Goal: Information Seeking & Learning: Learn about a topic

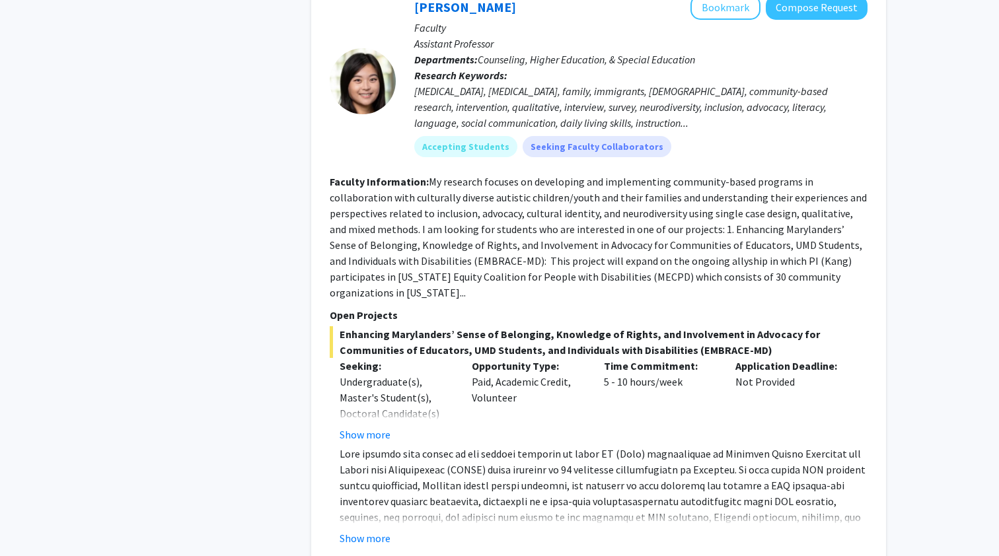
scroll to position [3972, 0]
click at [363, 426] on button "Show more" at bounding box center [364, 434] width 51 height 16
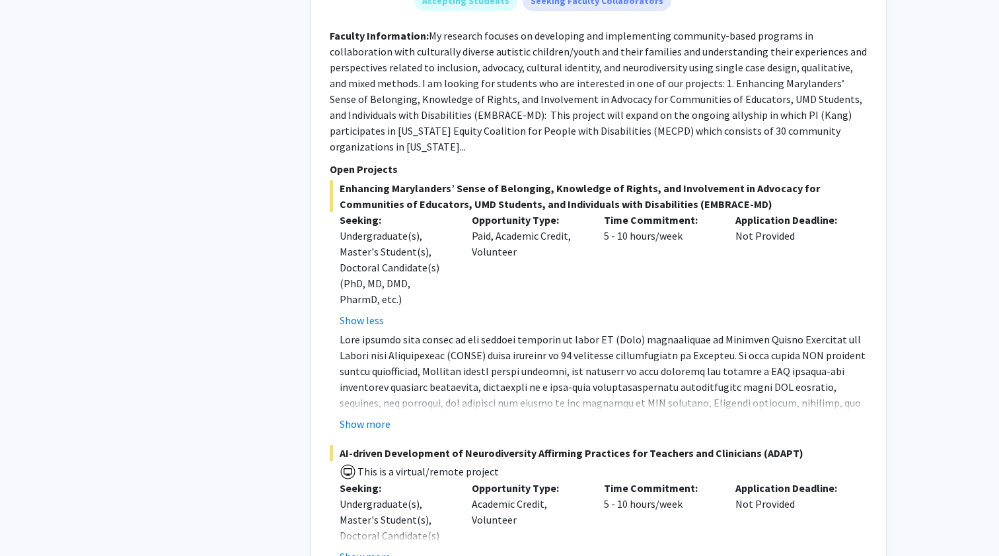
scroll to position [4126, 0]
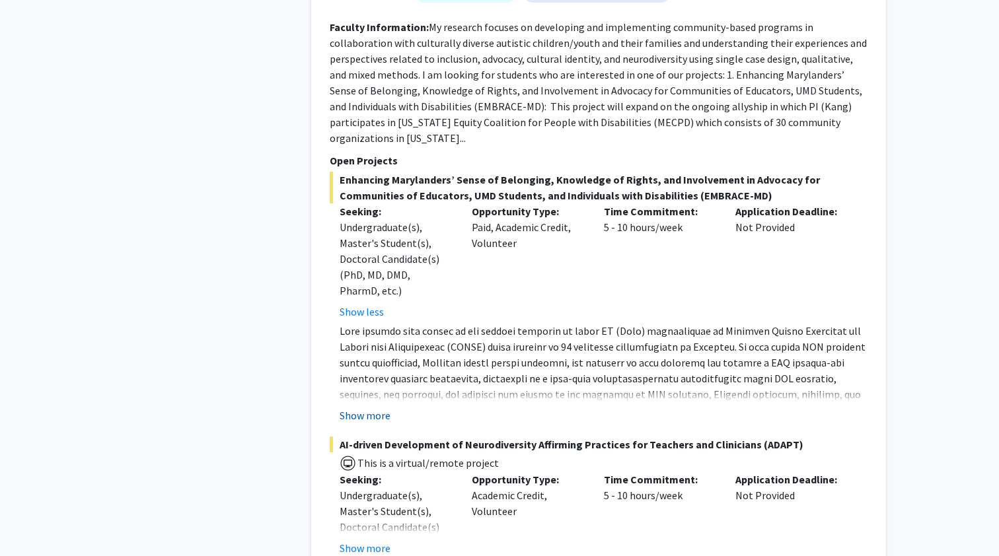
click at [370, 407] on button "Show more" at bounding box center [364, 415] width 51 height 16
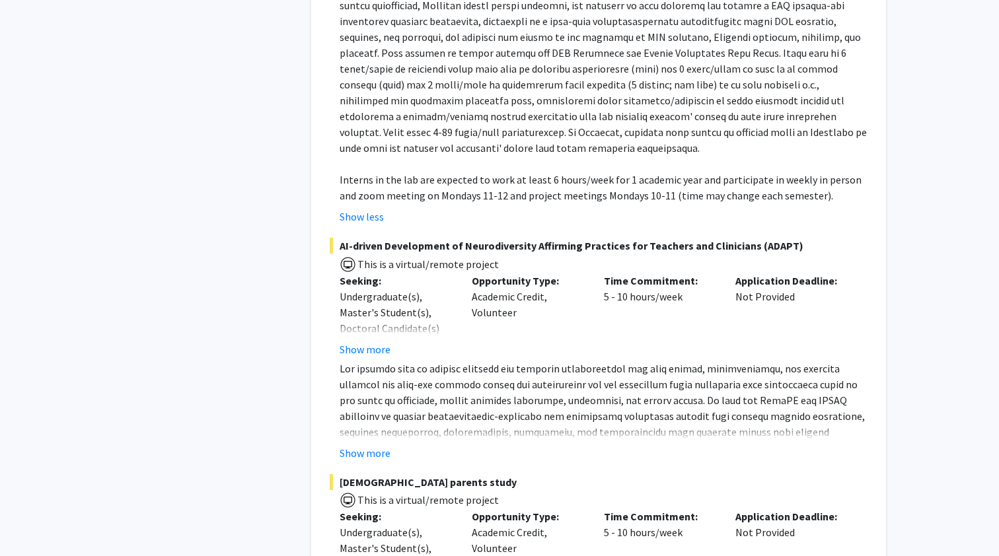
scroll to position [4490, 0]
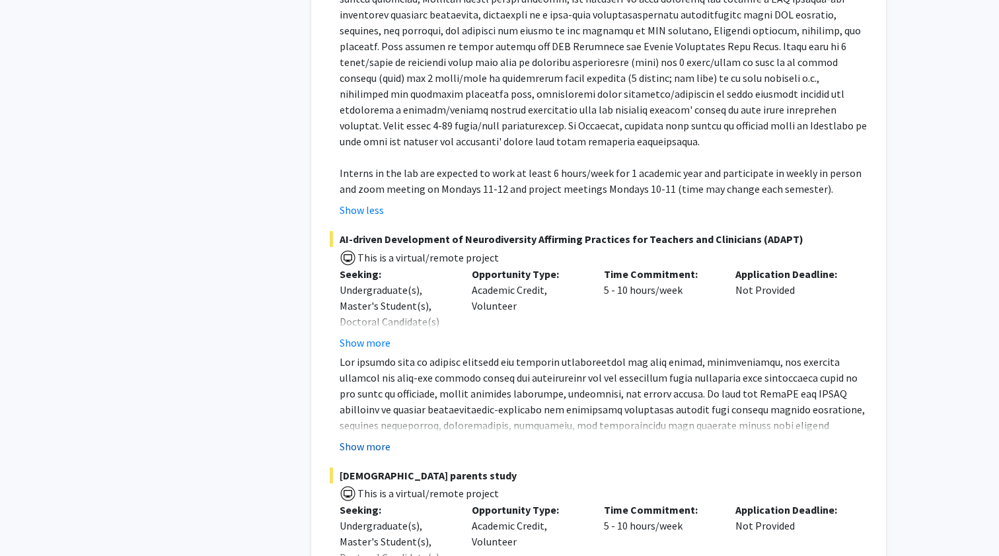
click at [369, 439] on button "Show more" at bounding box center [364, 447] width 51 height 16
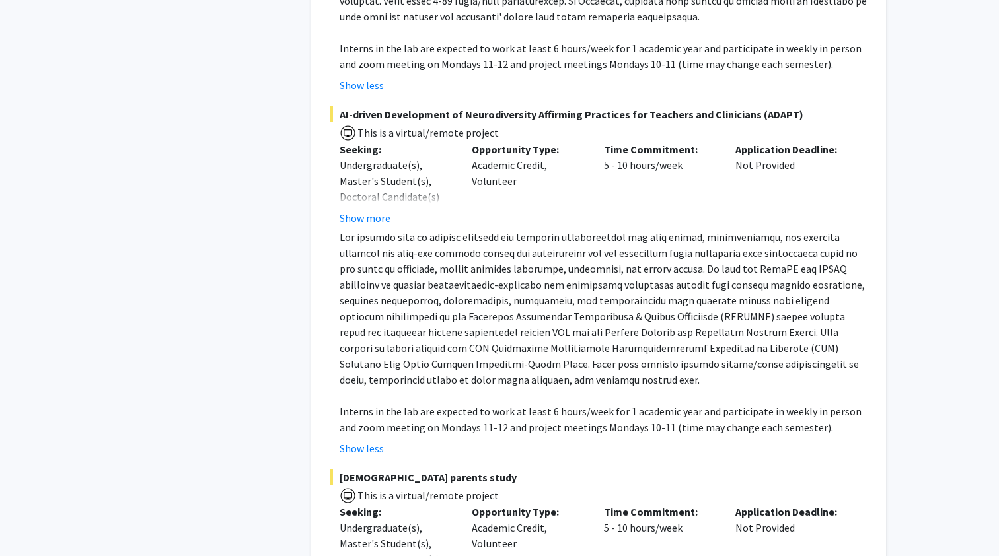
scroll to position [4614, 0]
click at [378, 211] on button "Show more" at bounding box center [364, 219] width 51 height 16
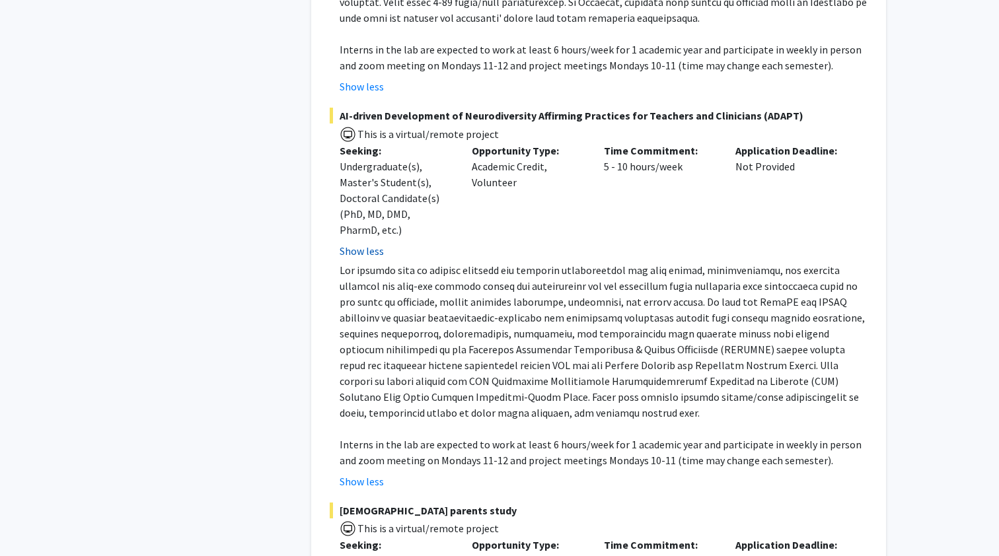
click at [363, 243] on button "Show less" at bounding box center [361, 251] width 44 height 16
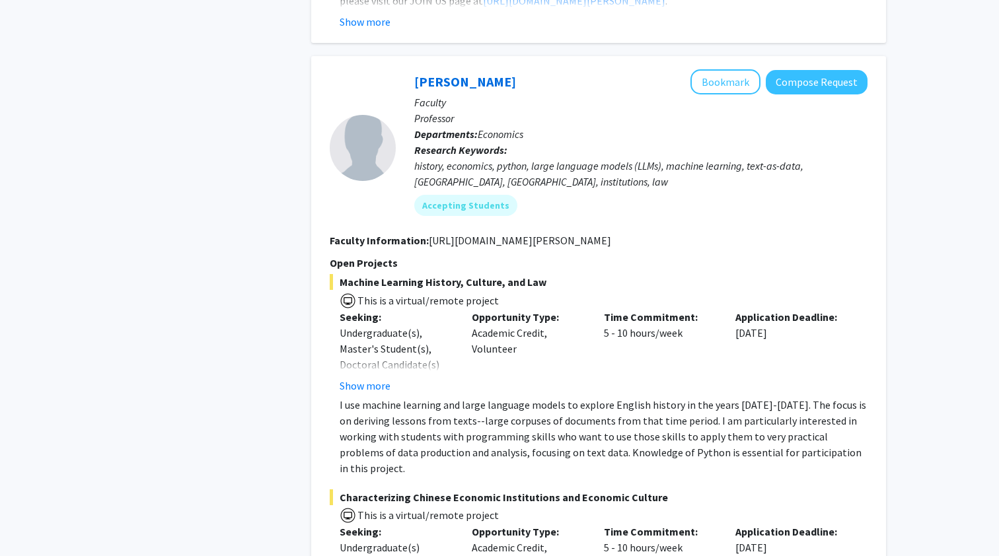
scroll to position [5894, 0]
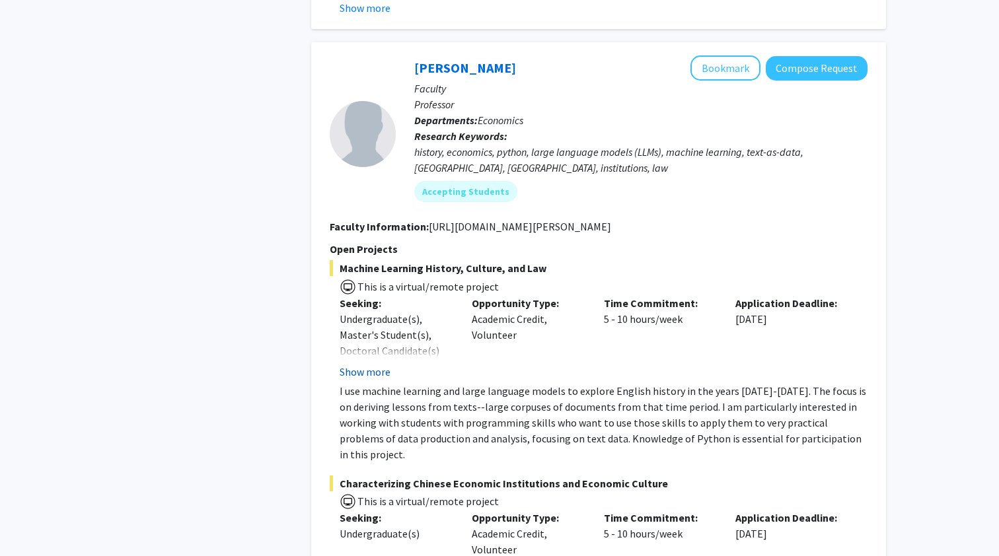
click at [351, 364] on button "Show more" at bounding box center [364, 372] width 51 height 16
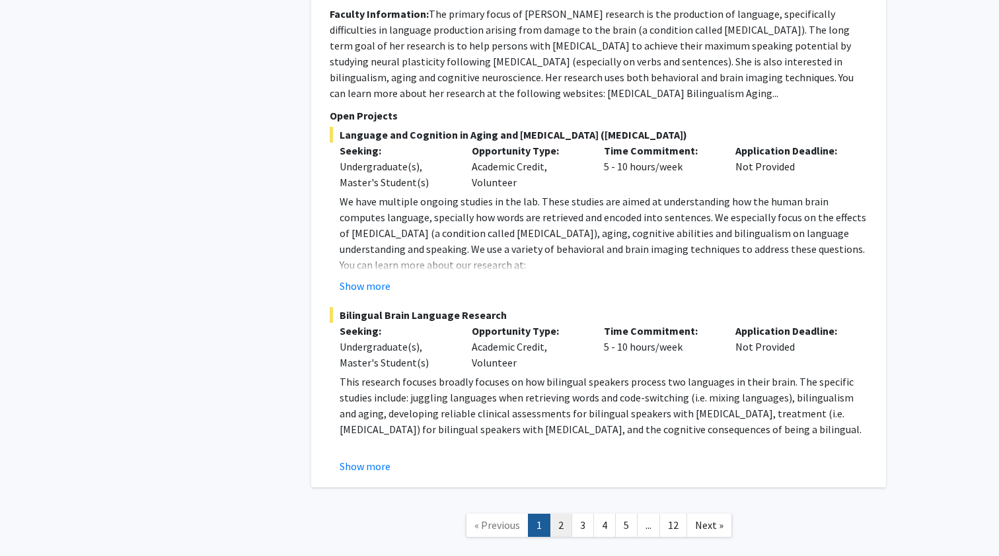
scroll to position [6783, 0]
click at [559, 514] on link "2" at bounding box center [560, 525] width 22 height 23
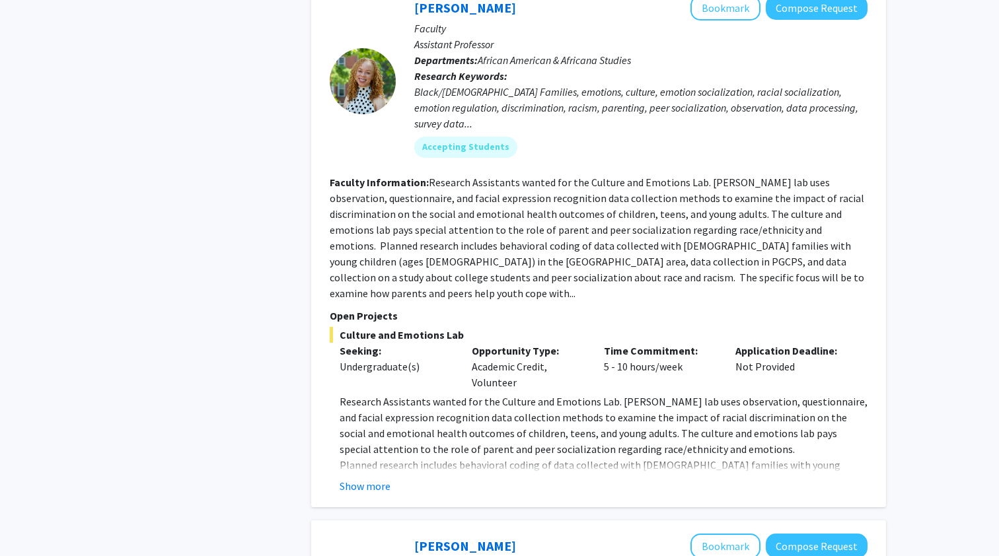
scroll to position [3263, 0]
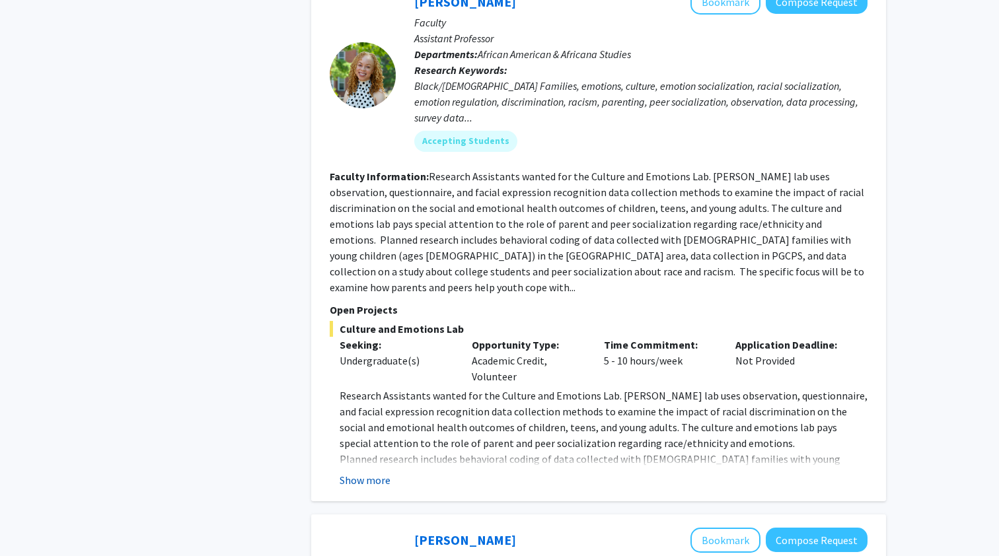
click at [351, 472] on button "Show more" at bounding box center [364, 480] width 51 height 16
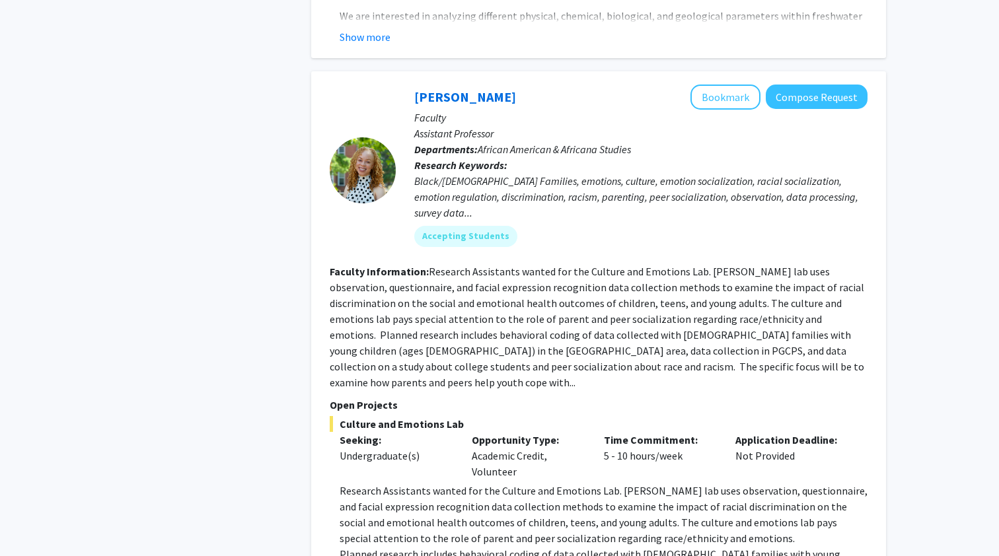
scroll to position [3165, 0]
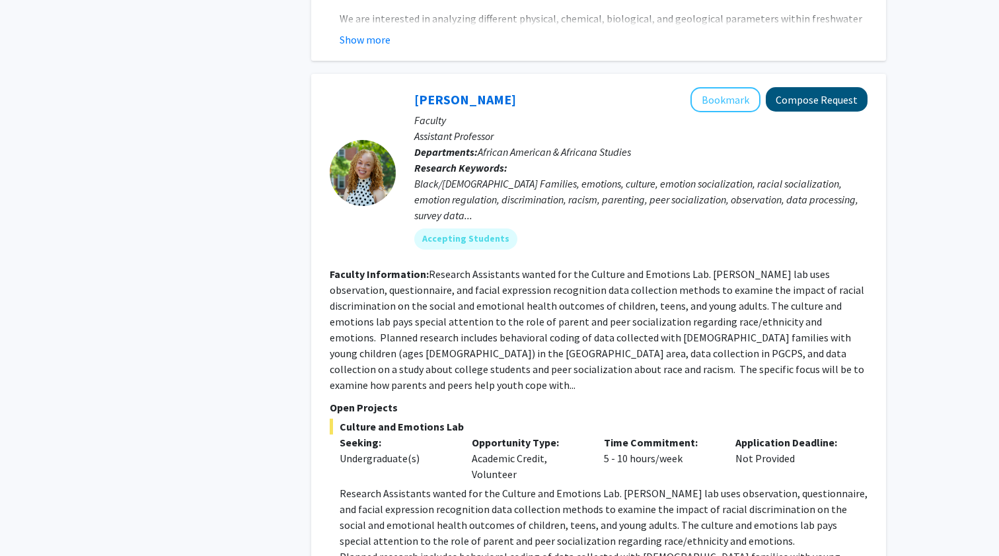
click at [797, 87] on button "Compose Request" at bounding box center [816, 99] width 102 height 24
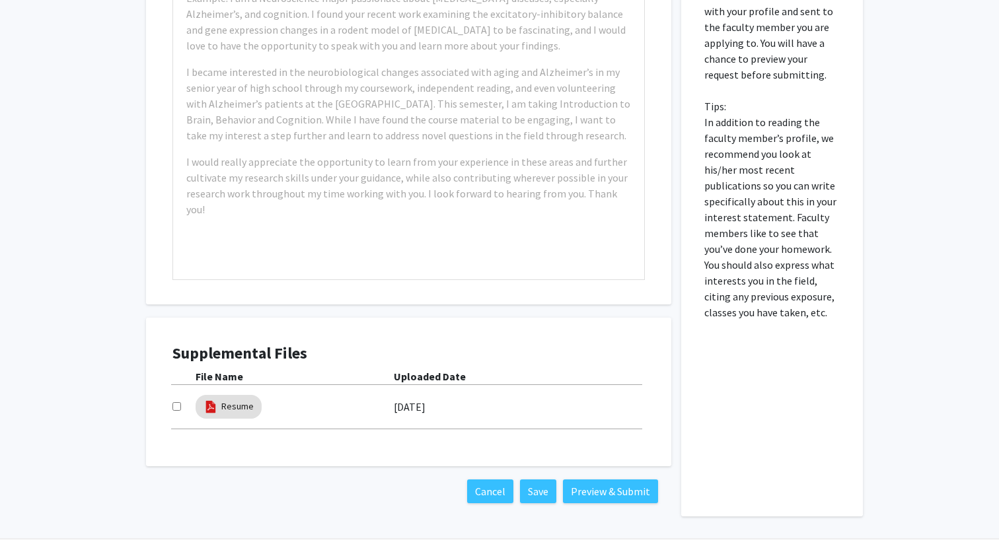
scroll to position [729, 0]
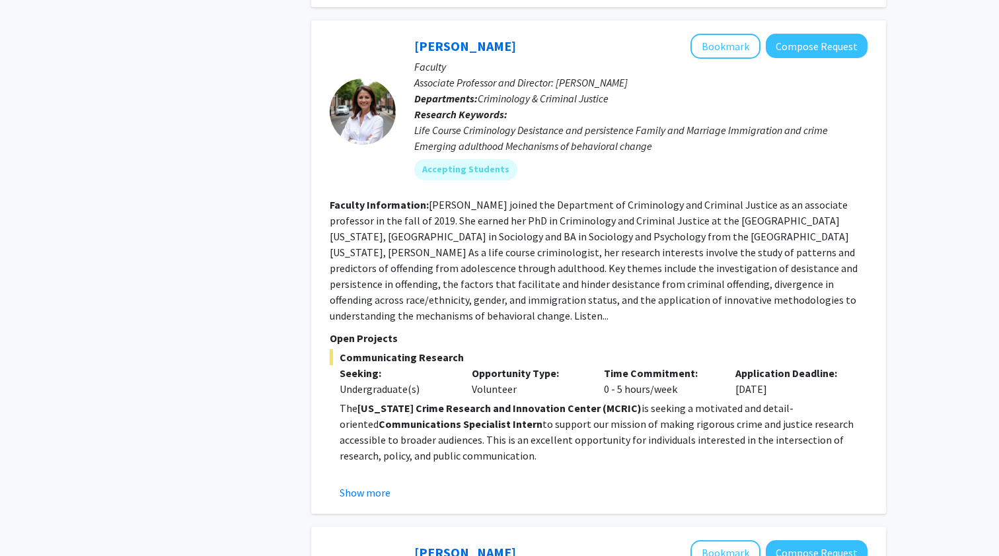
scroll to position [3768, 0]
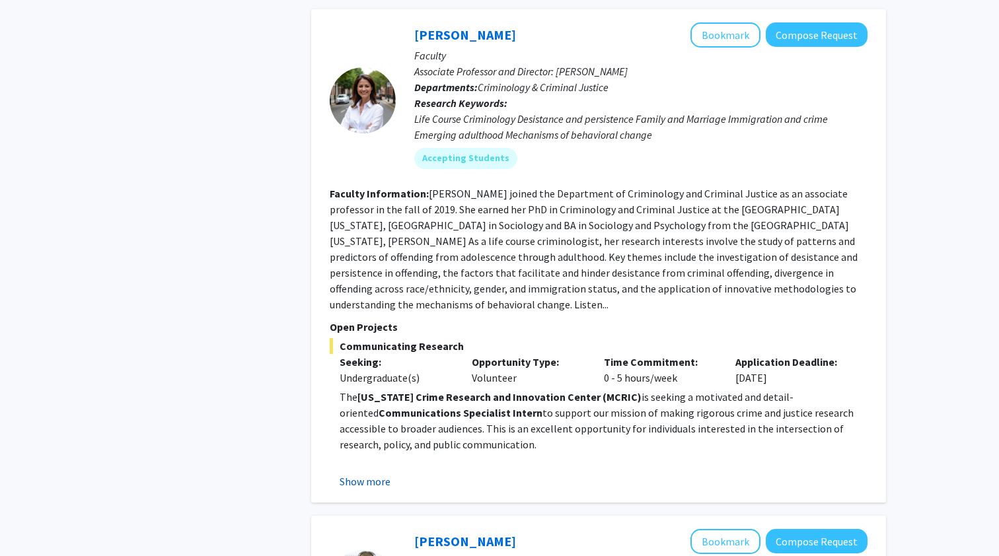
click at [374, 474] on button "Show more" at bounding box center [364, 482] width 51 height 16
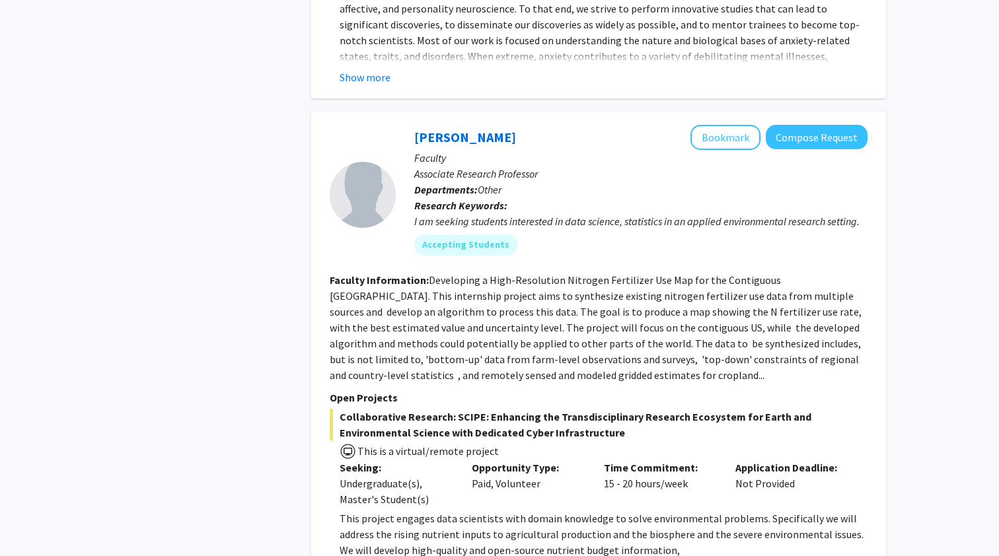
scroll to position [5017, 0]
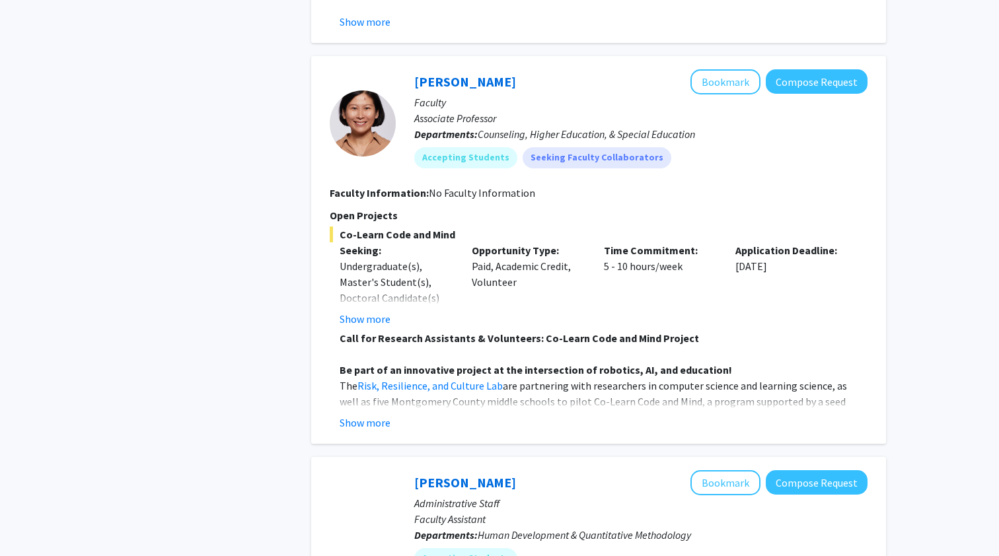
scroll to position [2385, 0]
click at [365, 427] on button "Show more" at bounding box center [364, 423] width 51 height 16
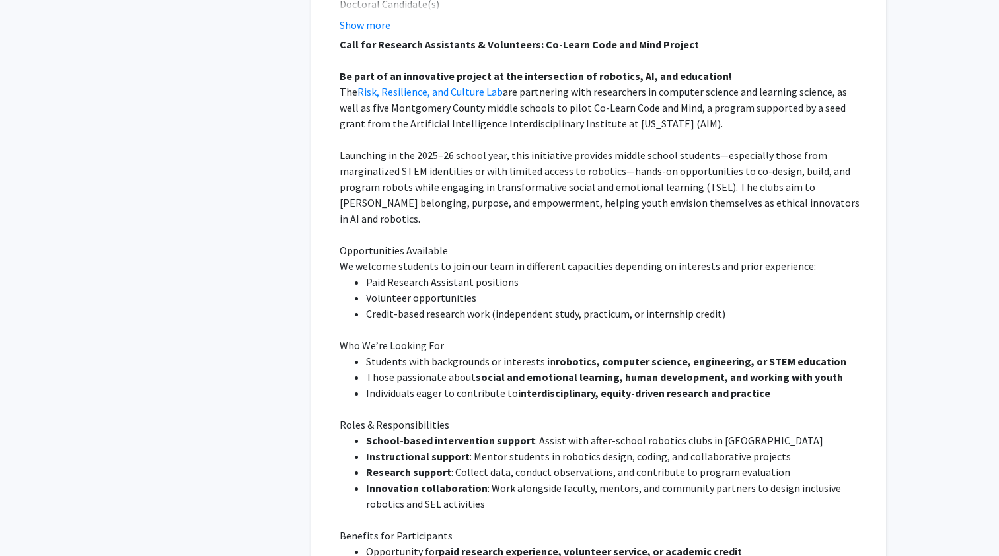
scroll to position [0, 0]
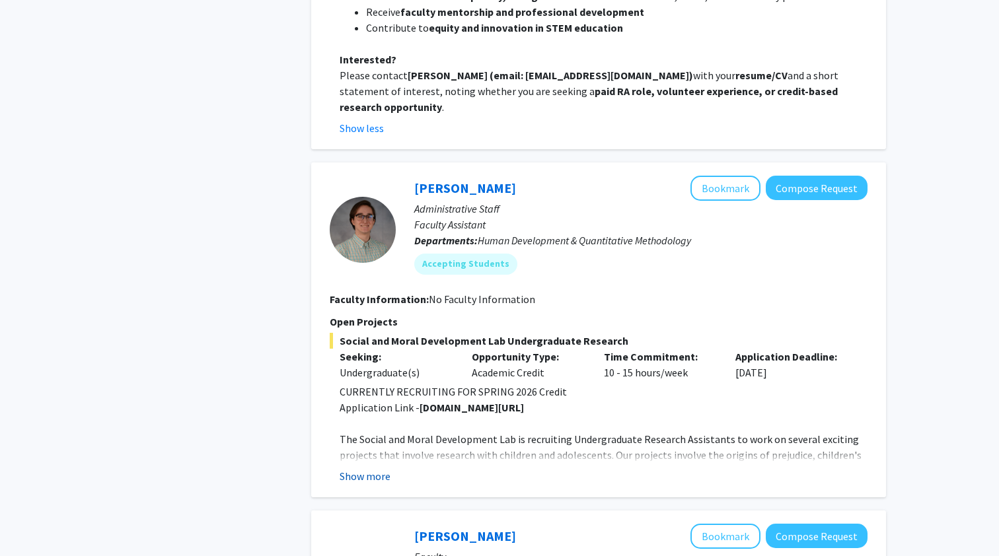
click at [368, 468] on button "Show more" at bounding box center [364, 476] width 51 height 16
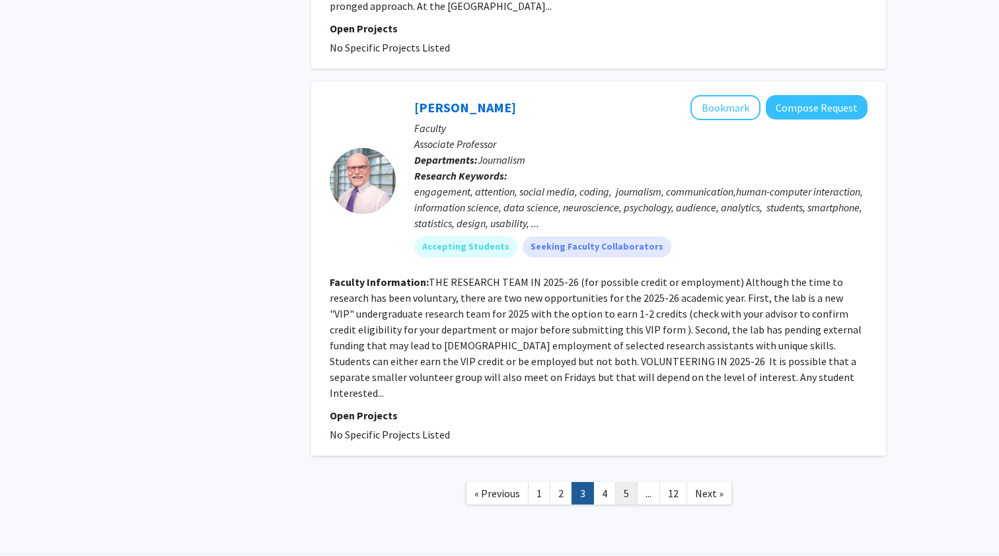
scroll to position [4192, 0]
click at [602, 483] on link "4" at bounding box center [604, 494] width 22 height 23
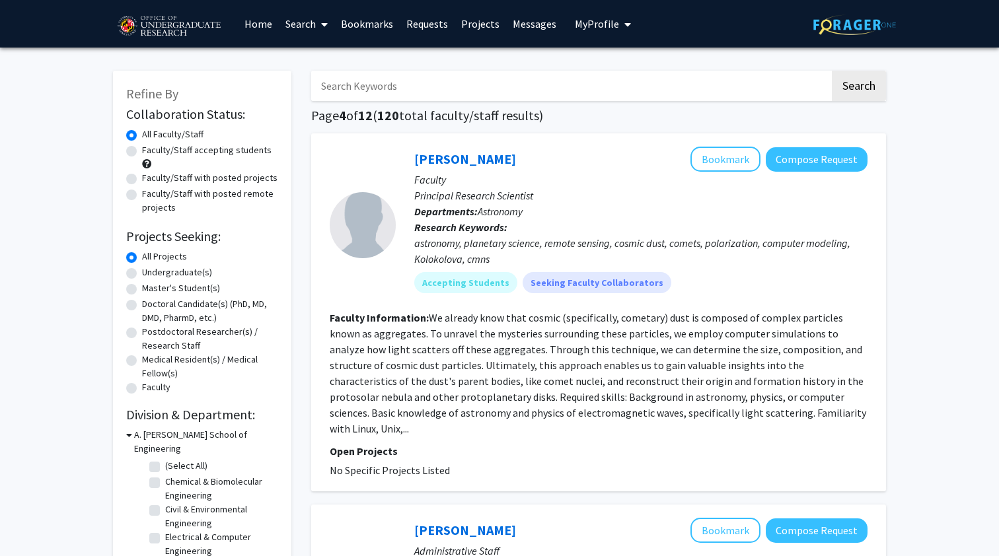
click at [322, 26] on icon at bounding box center [324, 24] width 7 height 11
click at [324, 60] on span "Faculty/Staff" at bounding box center [327, 61] width 97 height 26
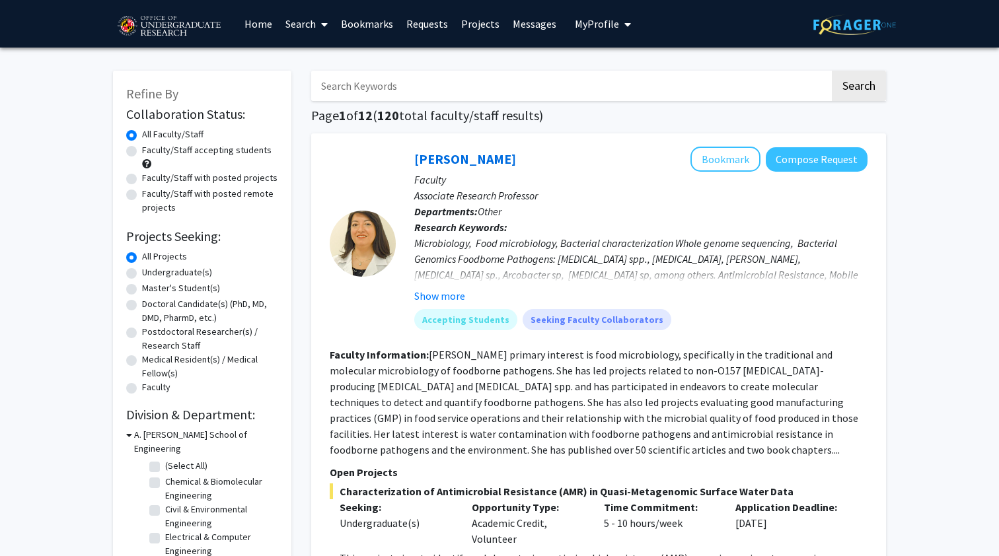
click at [317, 33] on span at bounding box center [322, 24] width 12 height 46
click at [324, 81] on span "Students" at bounding box center [319, 87] width 81 height 26
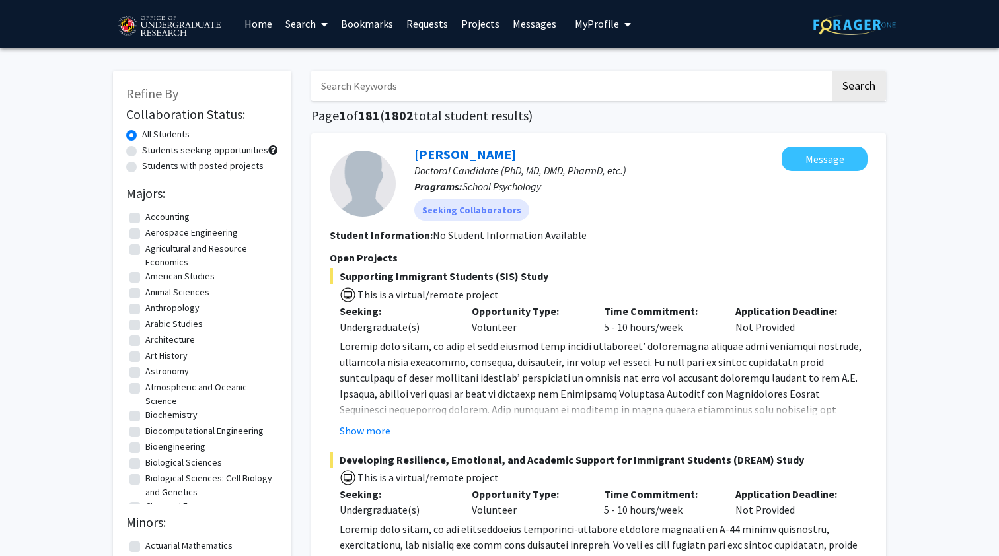
scroll to position [26, 0]
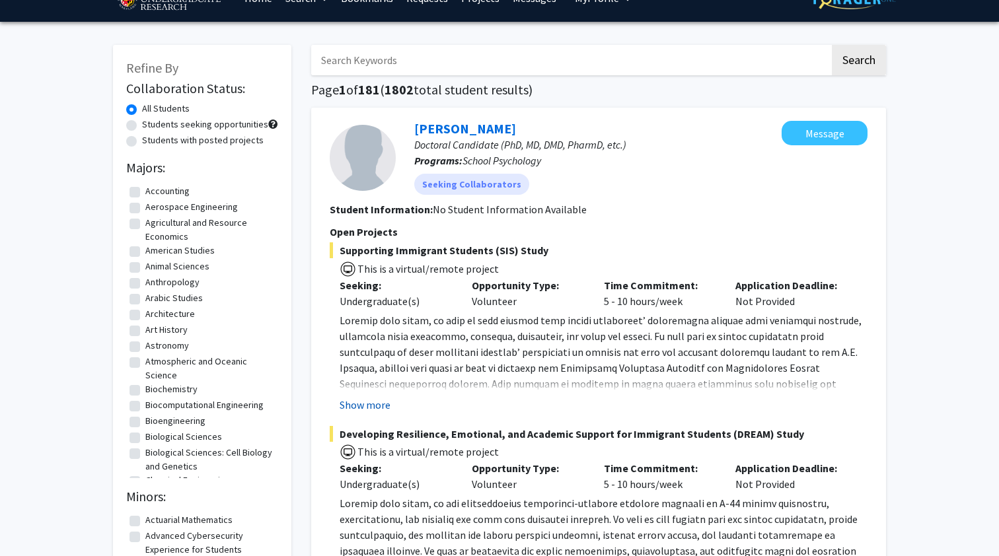
click at [367, 401] on button "Show more" at bounding box center [364, 405] width 51 height 16
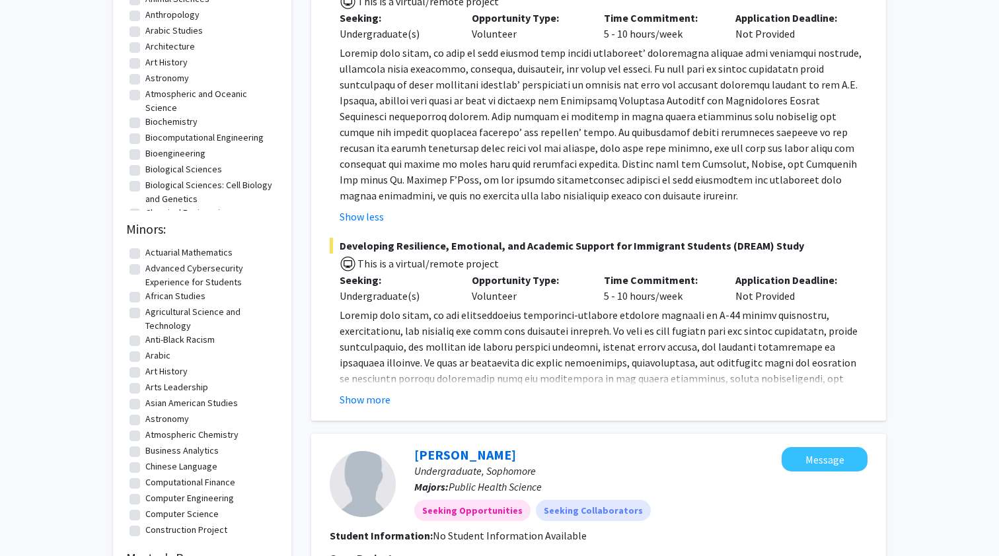
scroll to position [297, 0]
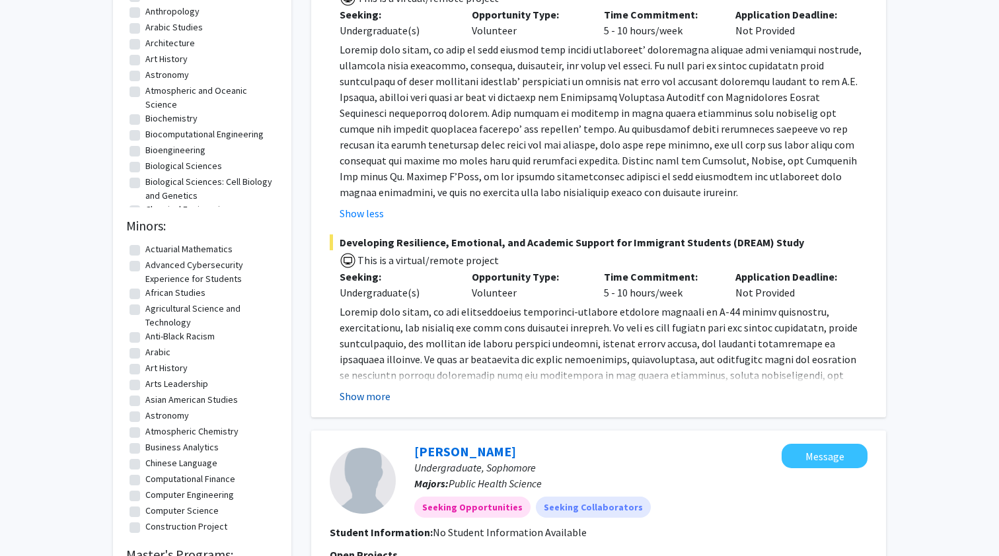
click at [368, 400] on button "Show more" at bounding box center [364, 396] width 51 height 16
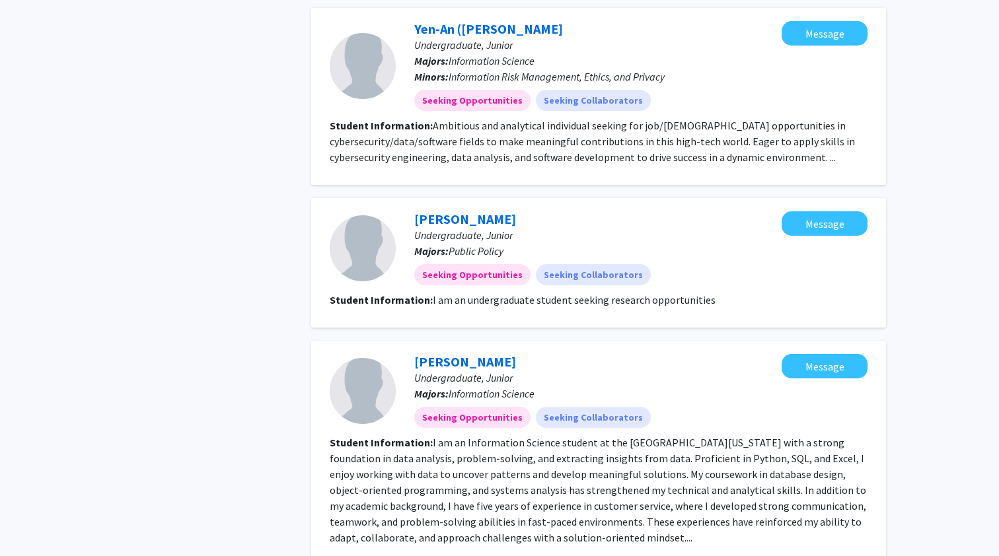
scroll to position [2352, 1]
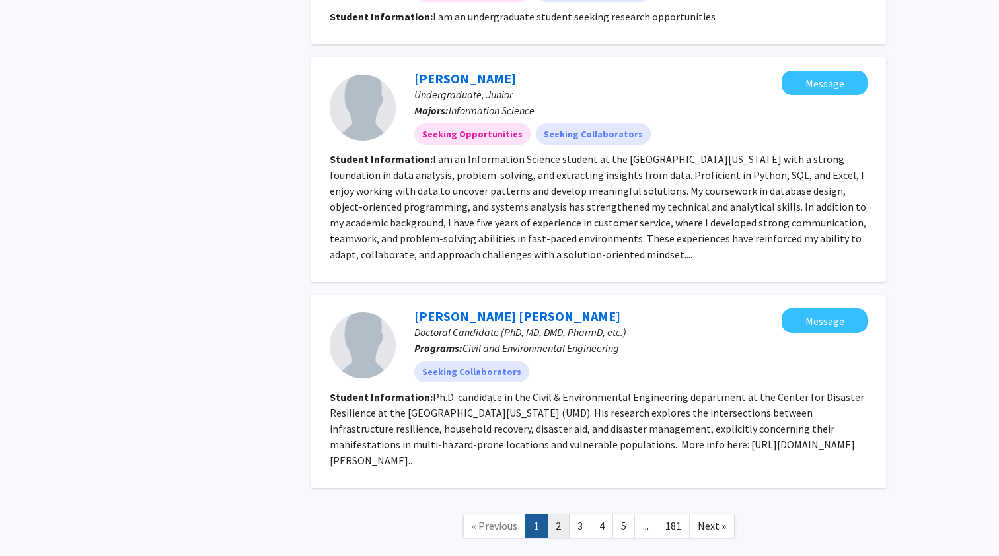
click at [567, 514] on link "2" at bounding box center [558, 525] width 22 height 23
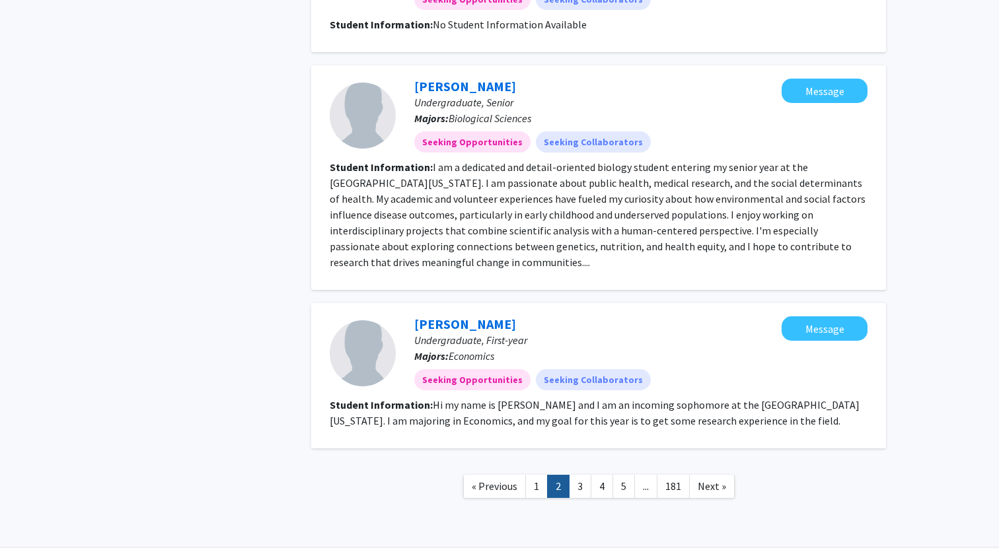
scroll to position [1806, 0]
